Goal: Book appointment/travel/reservation

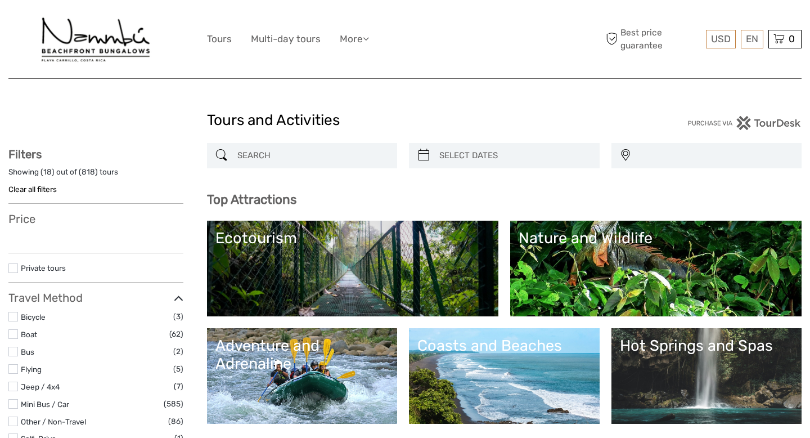
select select
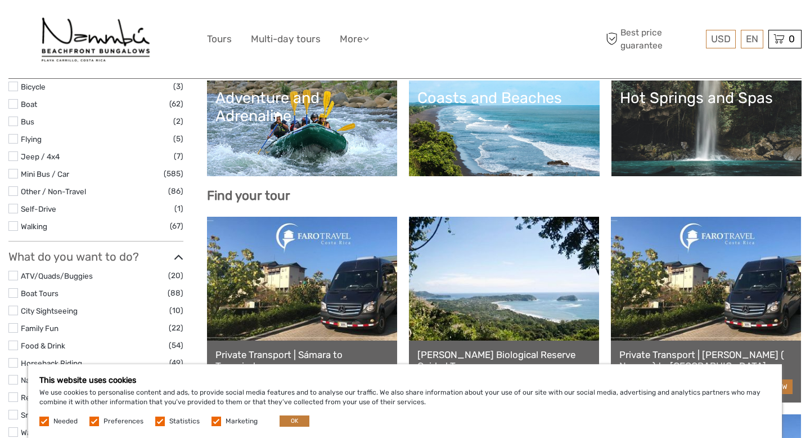
scroll to position [248, 0]
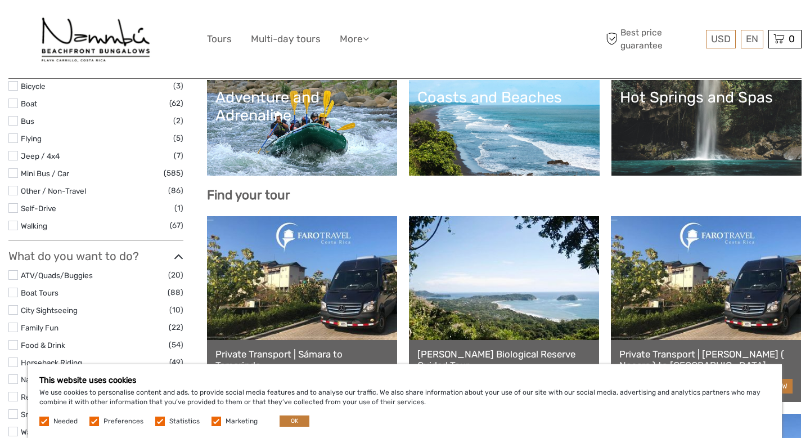
click at [722, 129] on link "Hot Springs and Spas" at bounding box center [707, 127] width 174 height 79
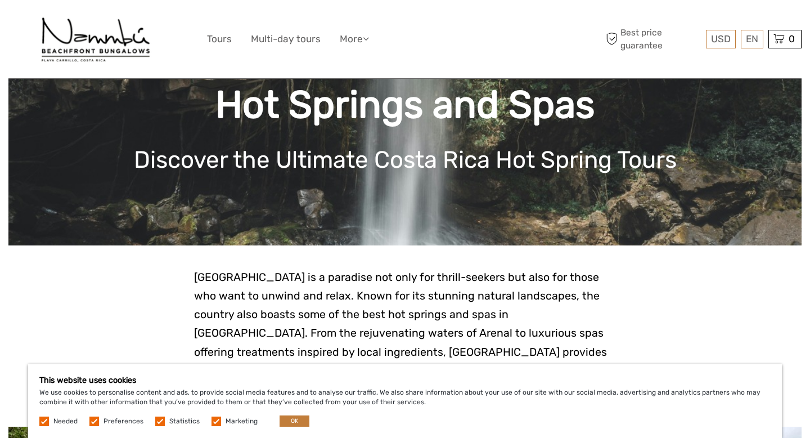
scroll to position [89, 0]
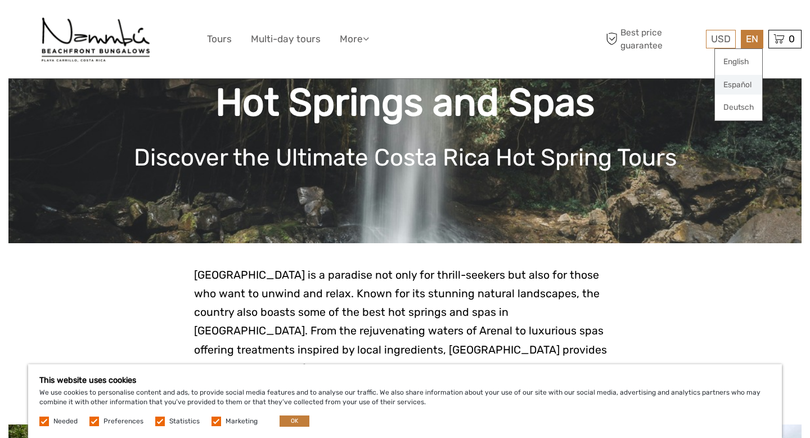
click at [746, 83] on link "Español" at bounding box center [738, 85] width 47 height 20
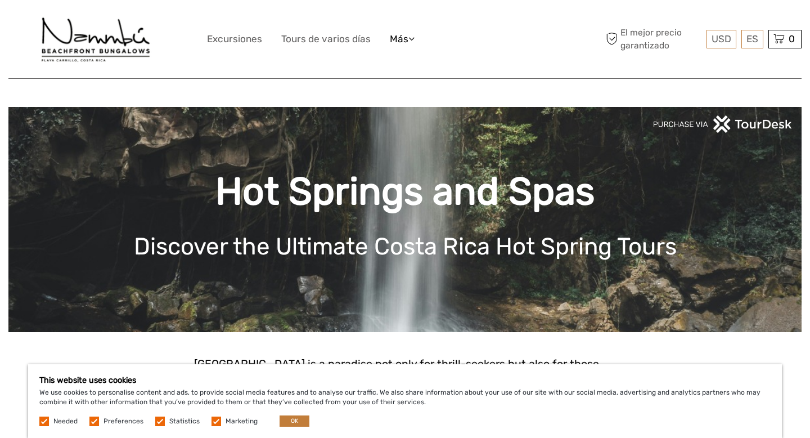
click at [415, 39] on icon at bounding box center [411, 39] width 6 height 10
drag, startPoint x: 103, startPoint y: 42, endPoint x: 110, endPoint y: 43, distance: 6.2
click at [103, 42] on img at bounding box center [95, 38] width 115 height 61
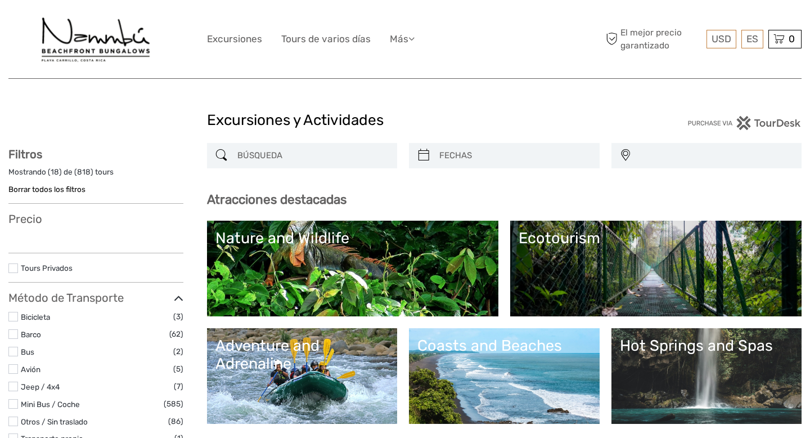
select select
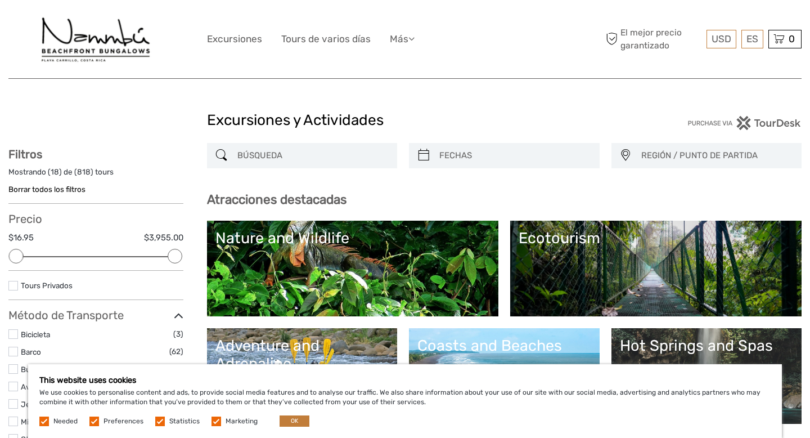
click at [110, 45] on img at bounding box center [95, 38] width 115 height 61
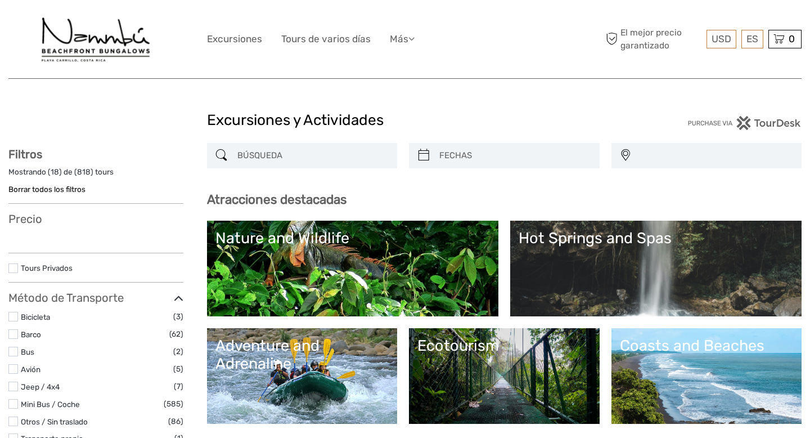
select select
